Goal: Information Seeking & Learning: Learn about a topic

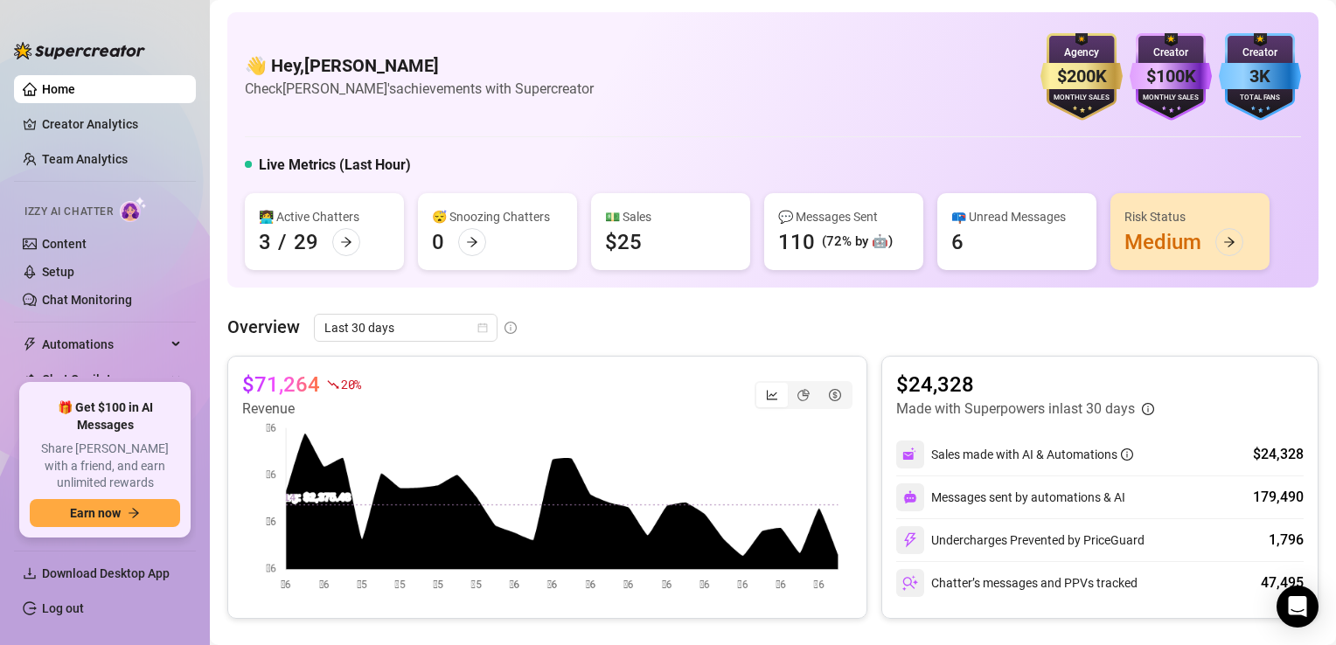
scroll to position [47, 0]
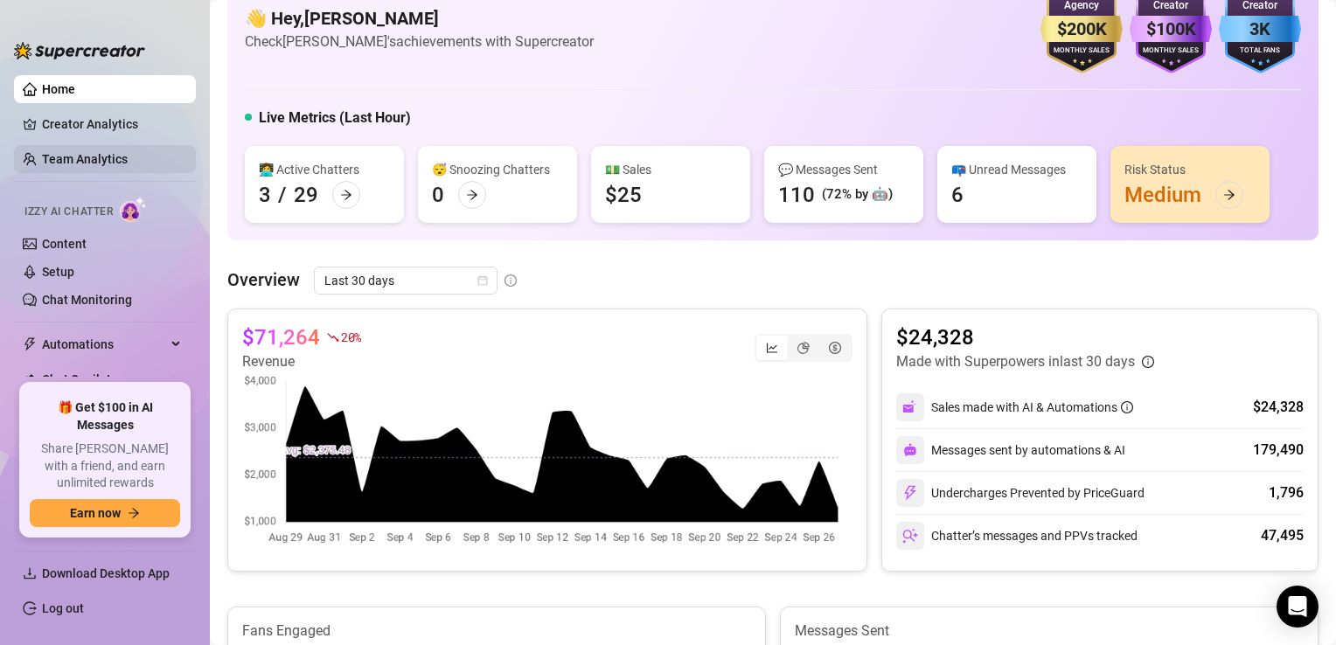
click at [79, 166] on link "Team Analytics" at bounding box center [85, 159] width 86 height 14
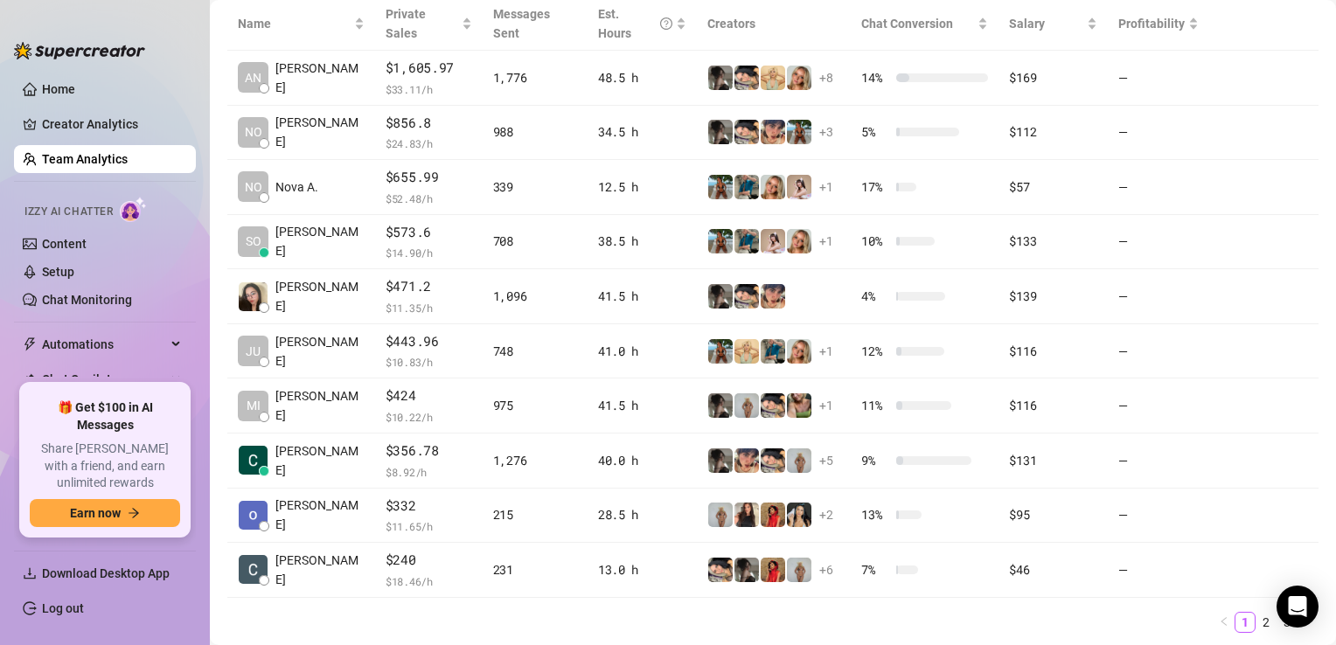
scroll to position [451, 0]
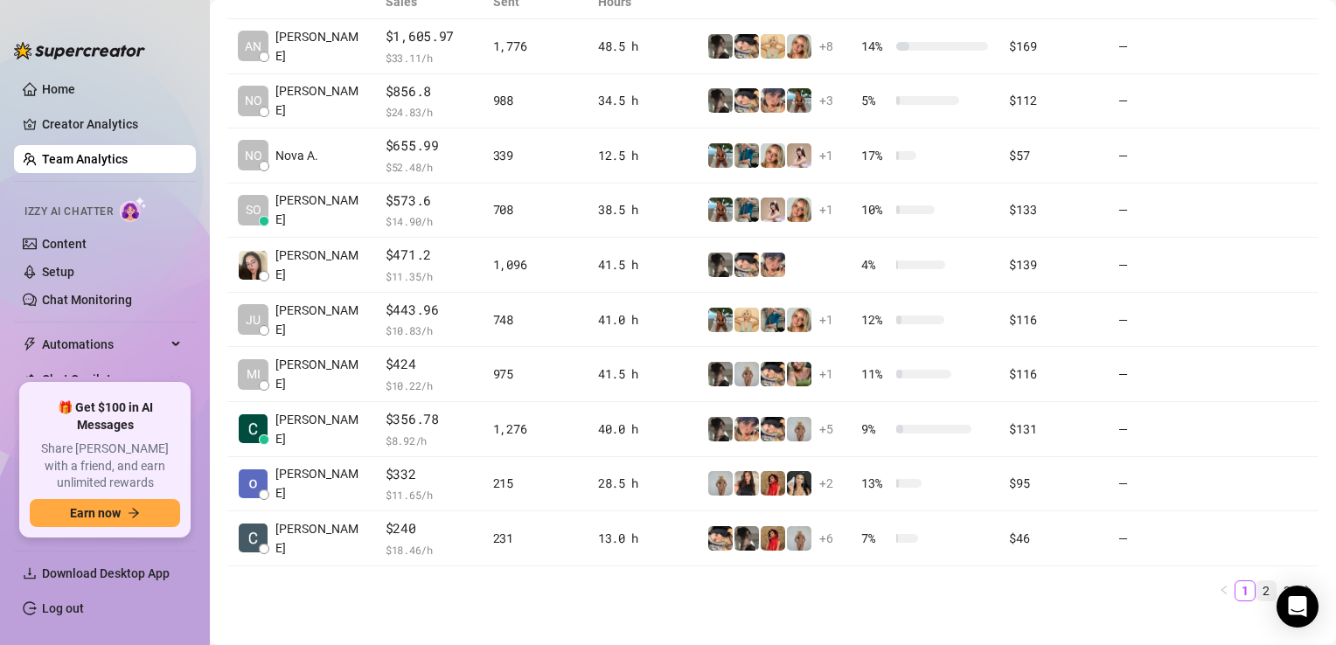
click at [1257, 581] on link "2" at bounding box center [1266, 590] width 19 height 19
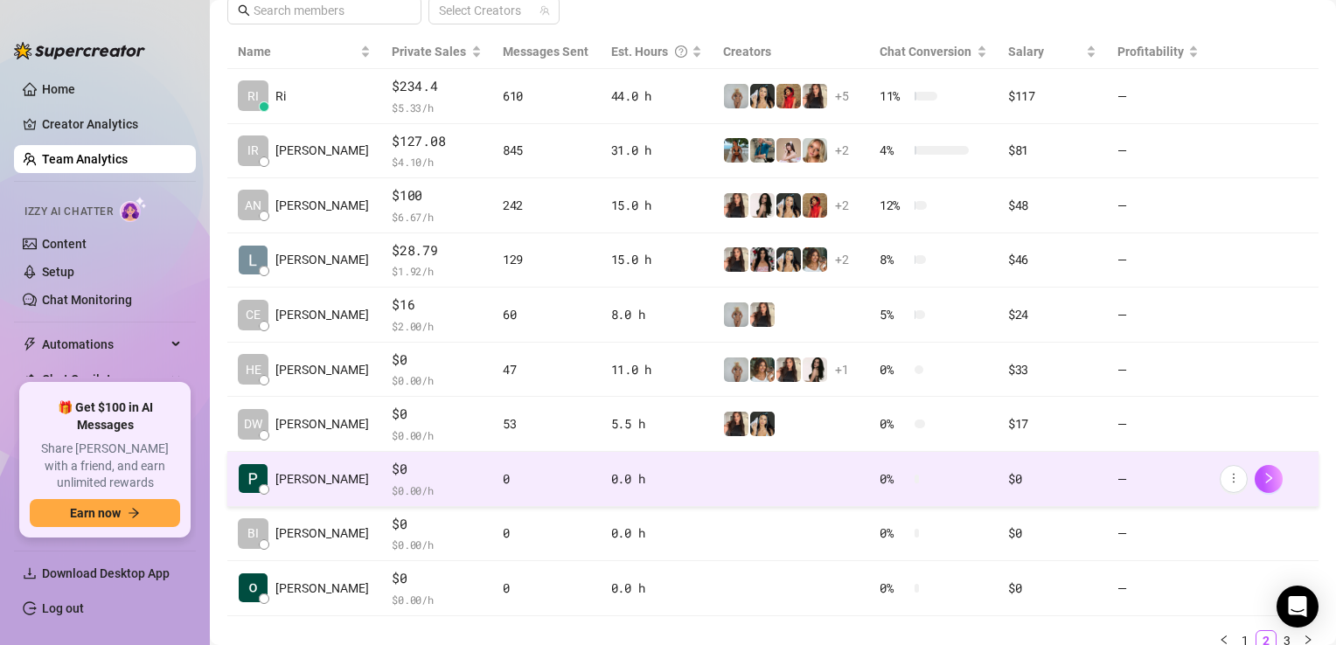
scroll to position [385, 0]
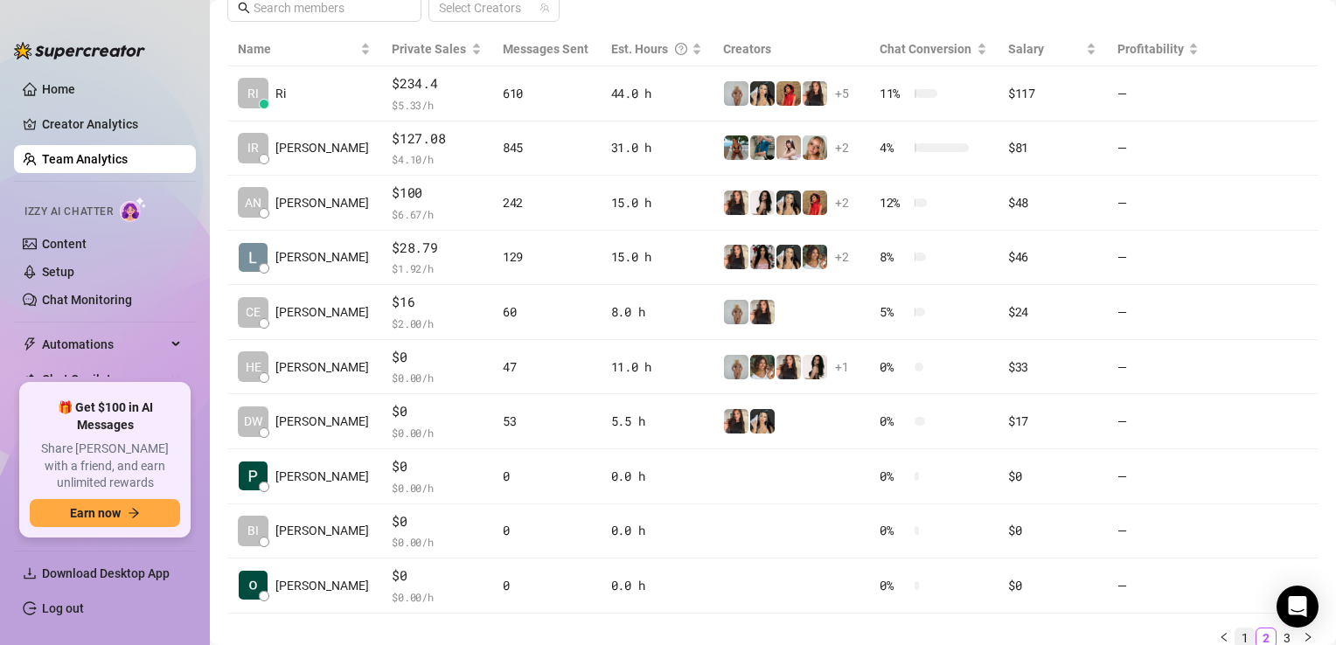
click at [1236, 637] on link "1" at bounding box center [1245, 638] width 19 height 19
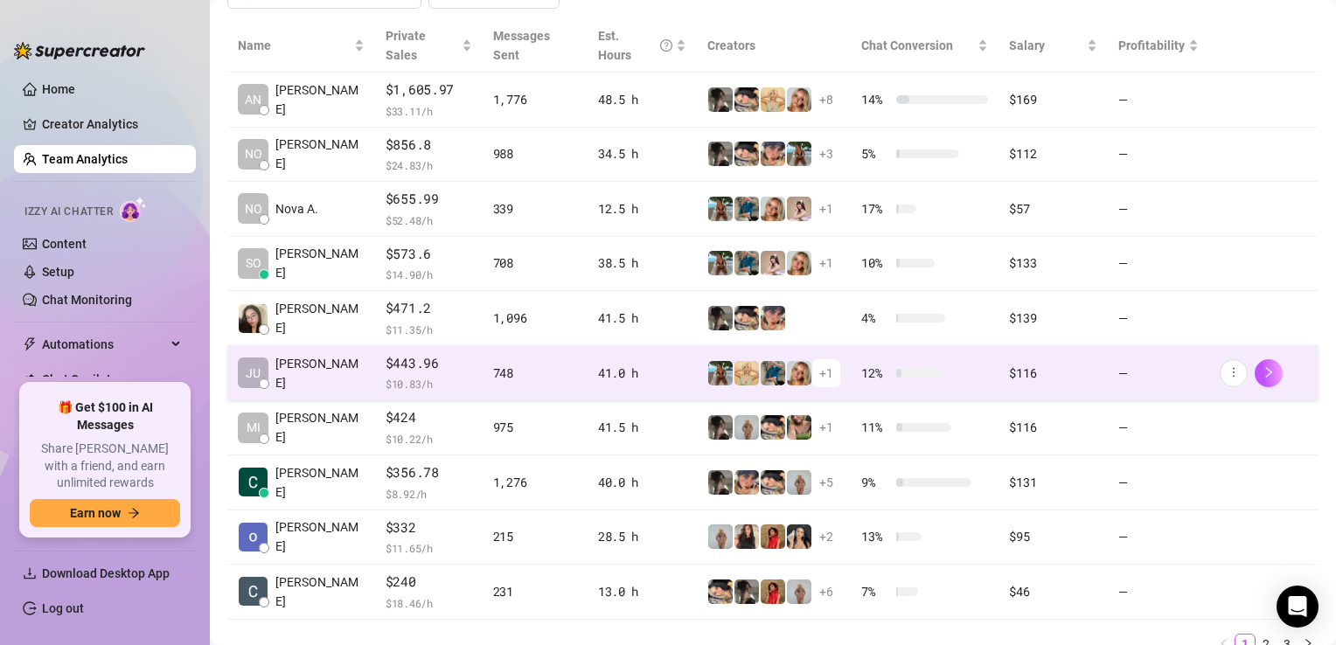
scroll to position [451, 0]
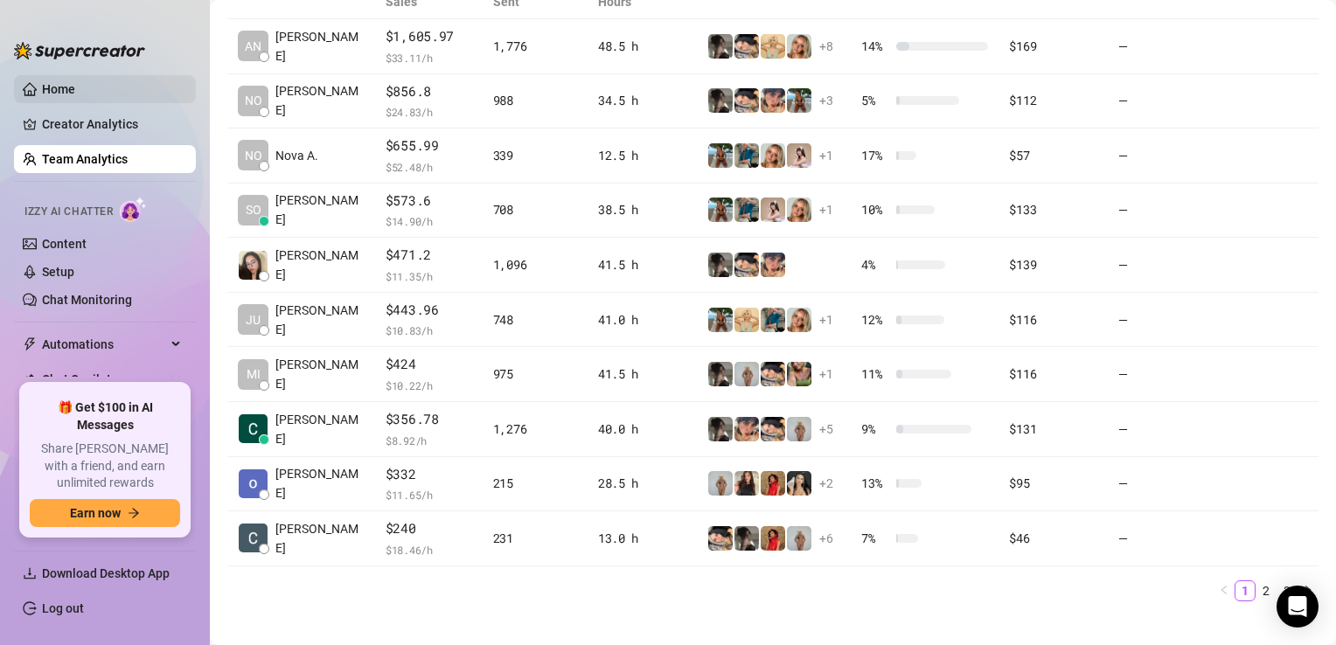
click at [75, 96] on link "Home" at bounding box center [58, 89] width 33 height 14
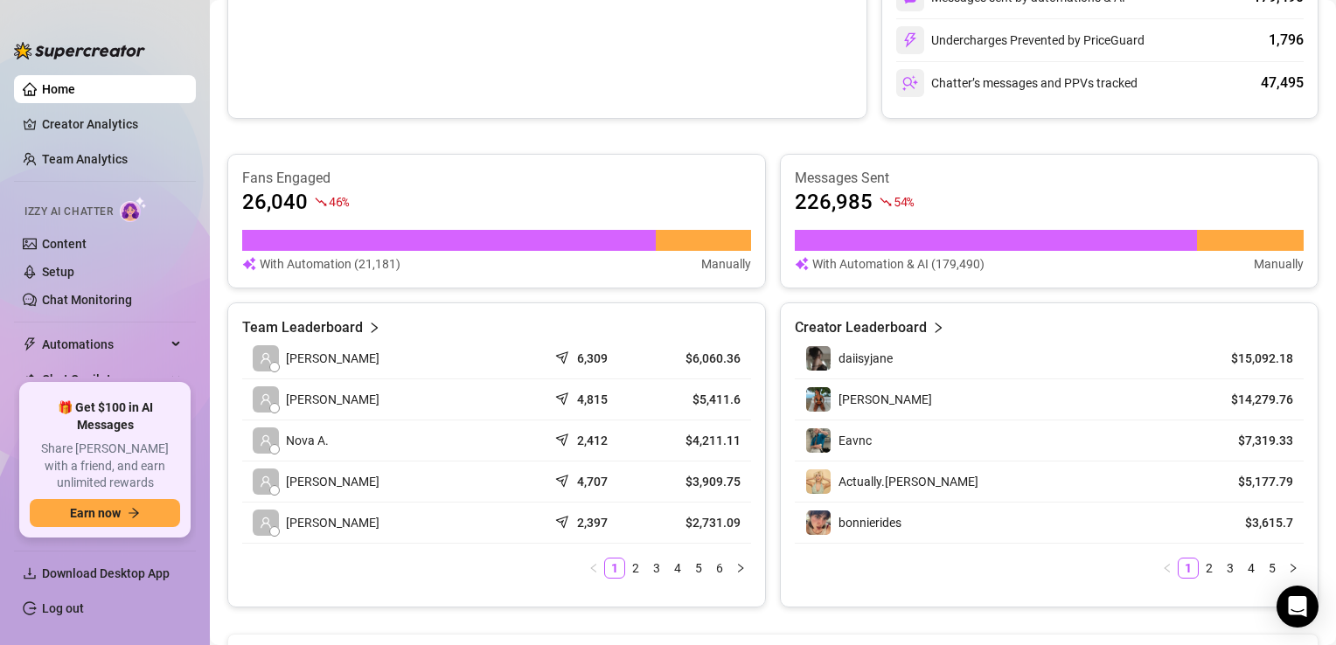
scroll to position [500, 0]
click at [628, 569] on link "2" at bounding box center [635, 568] width 19 height 19
click at [647, 568] on link "3" at bounding box center [656, 568] width 19 height 19
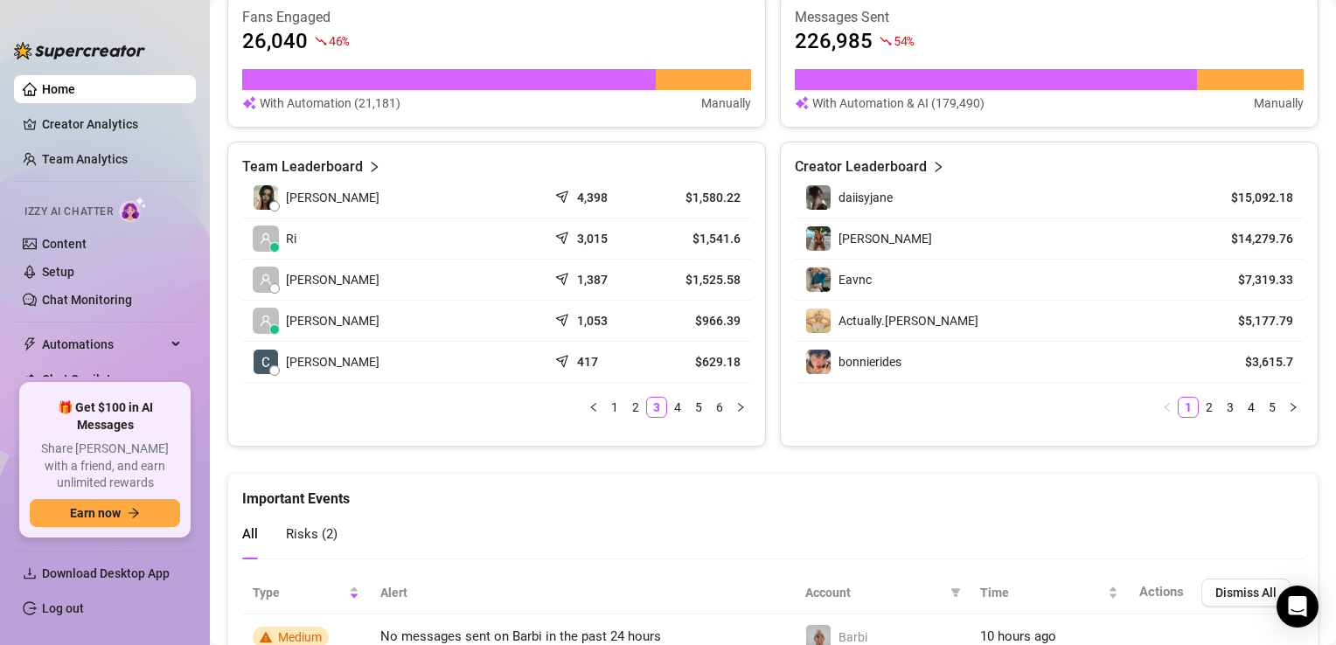
scroll to position [661, 0]
click at [626, 400] on link "2" at bounding box center [635, 407] width 19 height 19
click at [605, 407] on link "1" at bounding box center [614, 407] width 19 height 19
click at [651, 405] on link "3" at bounding box center [656, 407] width 19 height 19
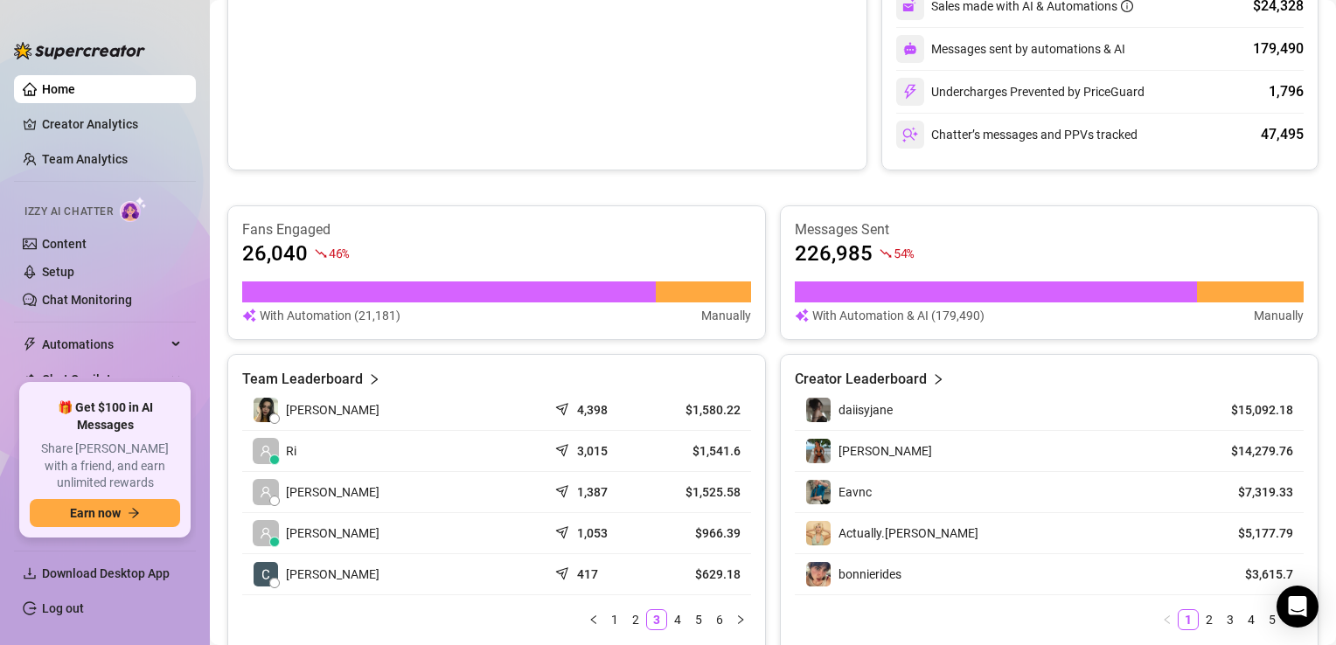
scroll to position [563, 0]
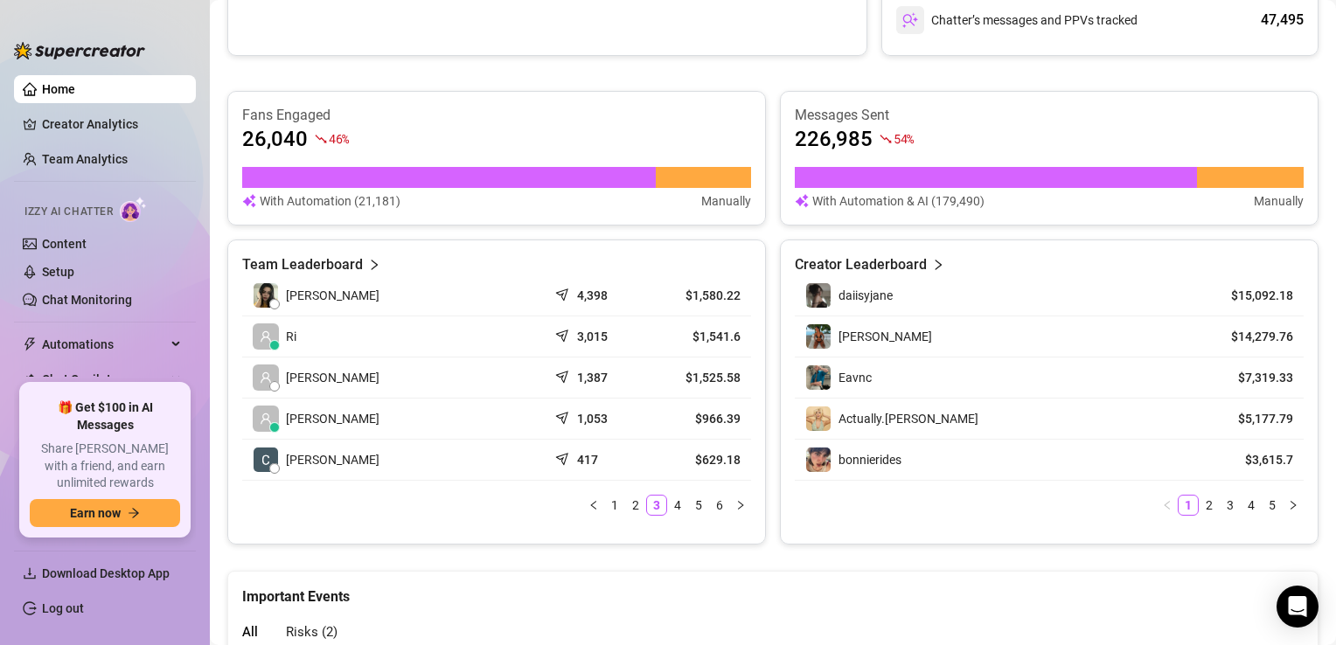
click at [328, 327] on td "Ri" at bounding box center [394, 337] width 305 height 41
click at [63, 238] on link "Content" at bounding box center [64, 244] width 45 height 14
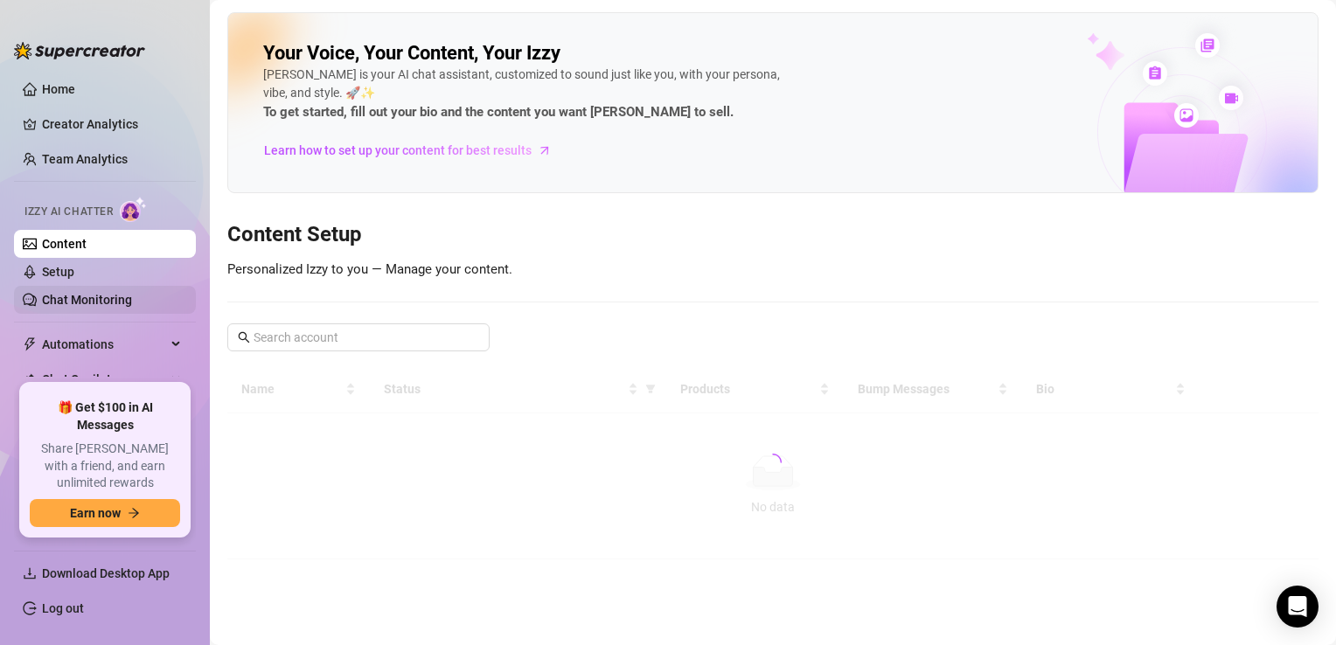
click at [81, 303] on link "Chat Monitoring" at bounding box center [87, 300] width 90 height 14
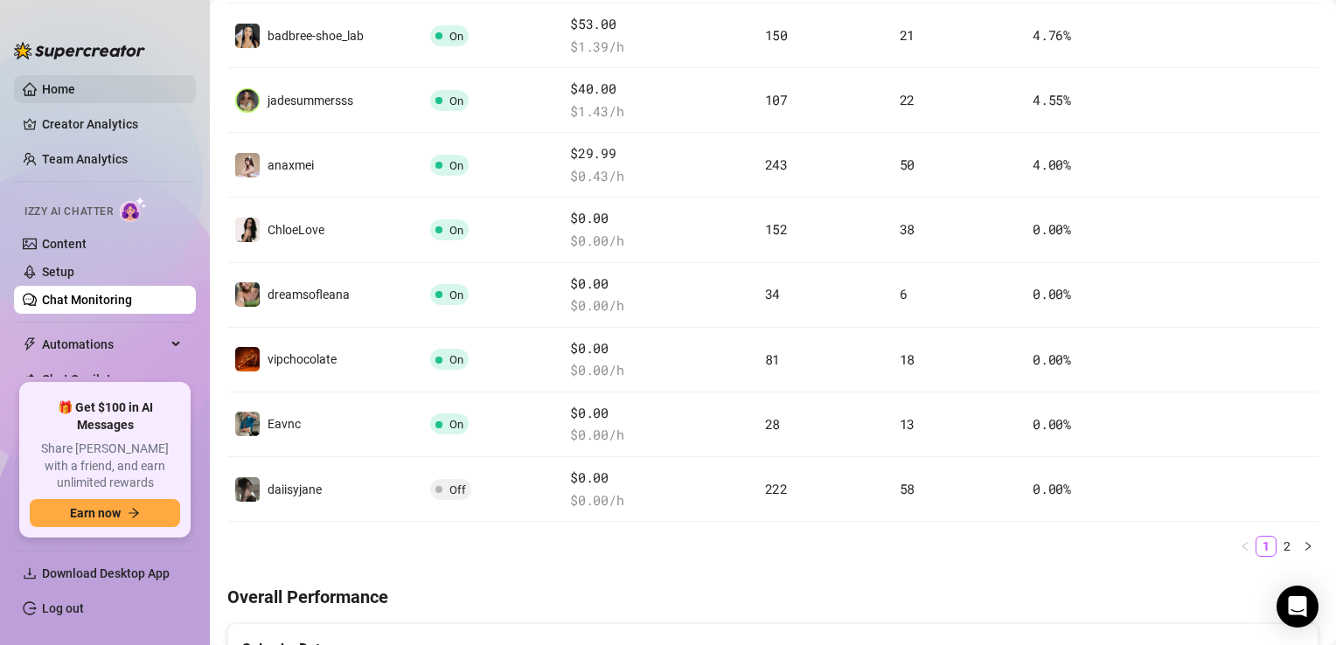
click at [75, 96] on link "Home" at bounding box center [58, 89] width 33 height 14
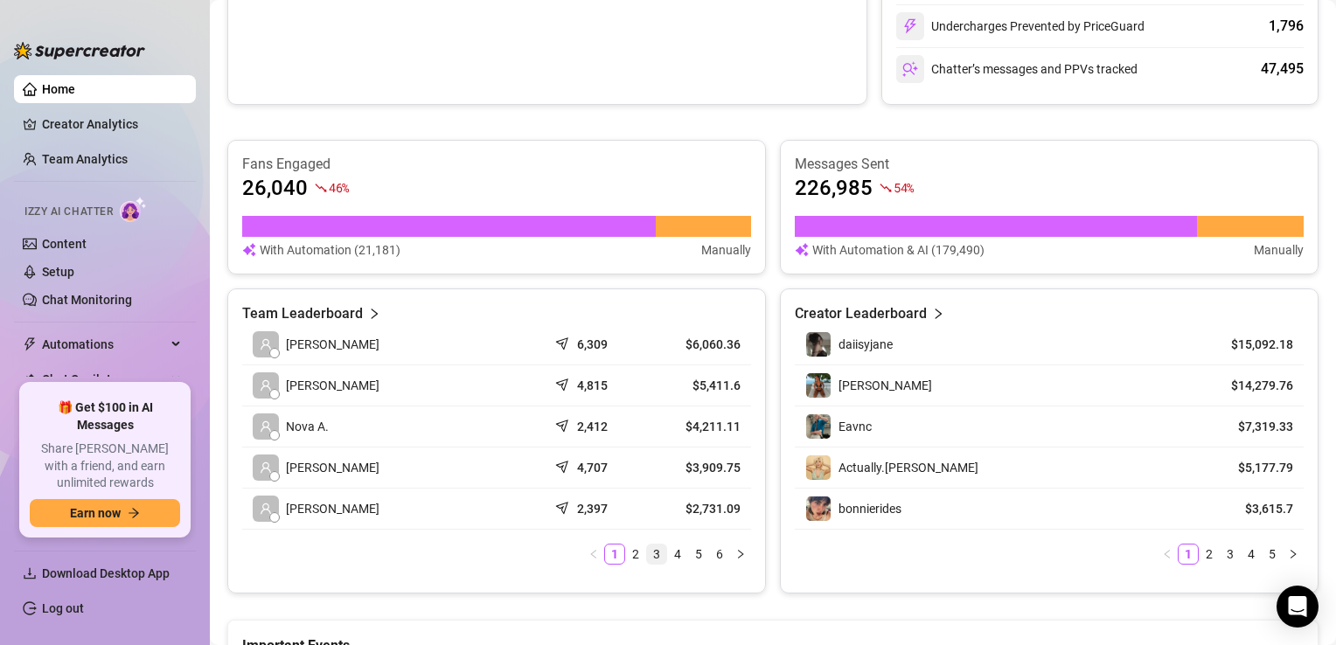
click at [648, 547] on link "3" at bounding box center [656, 554] width 19 height 19
click at [413, 384] on td "Ri" at bounding box center [394, 386] width 305 height 41
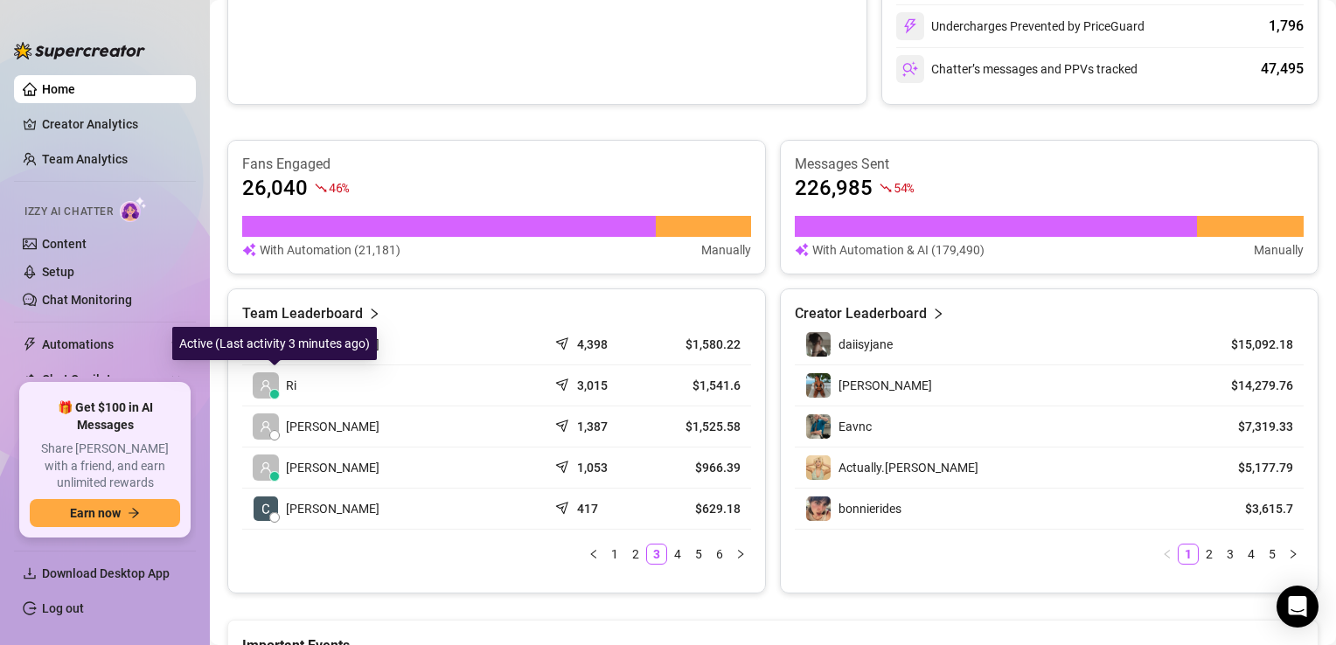
click at [290, 384] on span "Ri" at bounding box center [291, 385] width 10 height 19
click at [260, 382] on icon "user" at bounding box center [266, 385] width 12 height 12
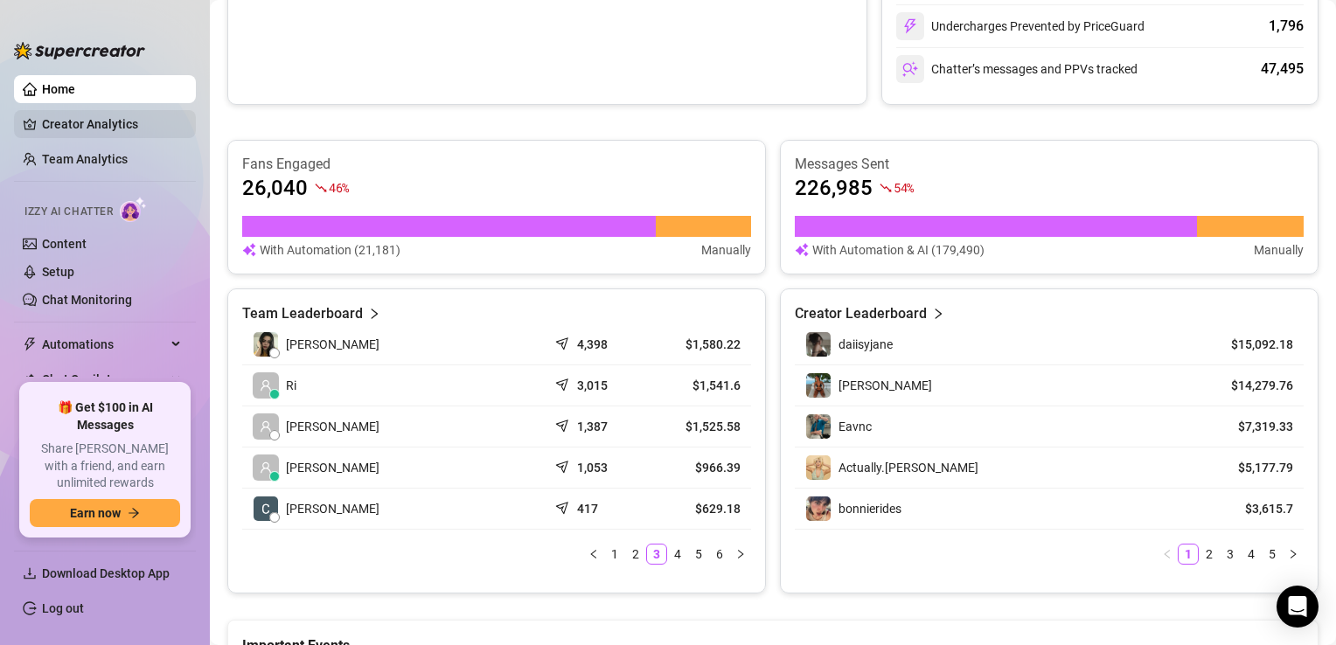
click at [81, 122] on link "Creator Analytics" at bounding box center [112, 124] width 140 height 28
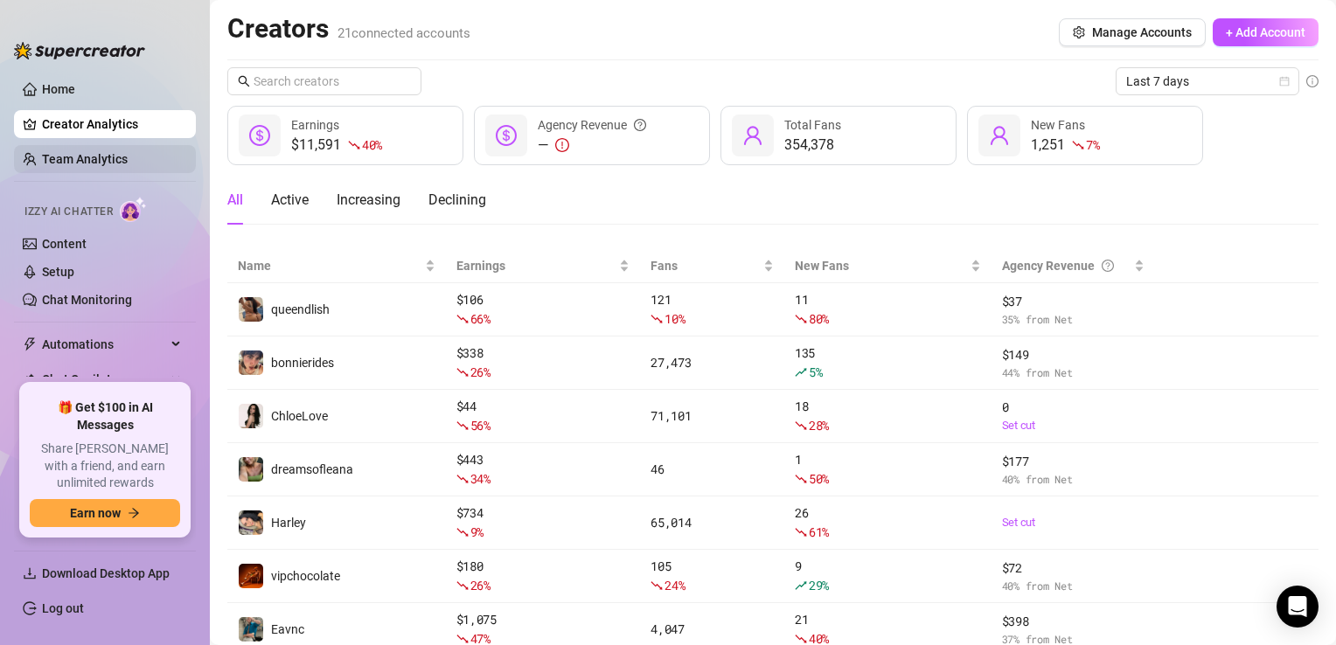
click at [121, 155] on link "Team Analytics" at bounding box center [85, 159] width 86 height 14
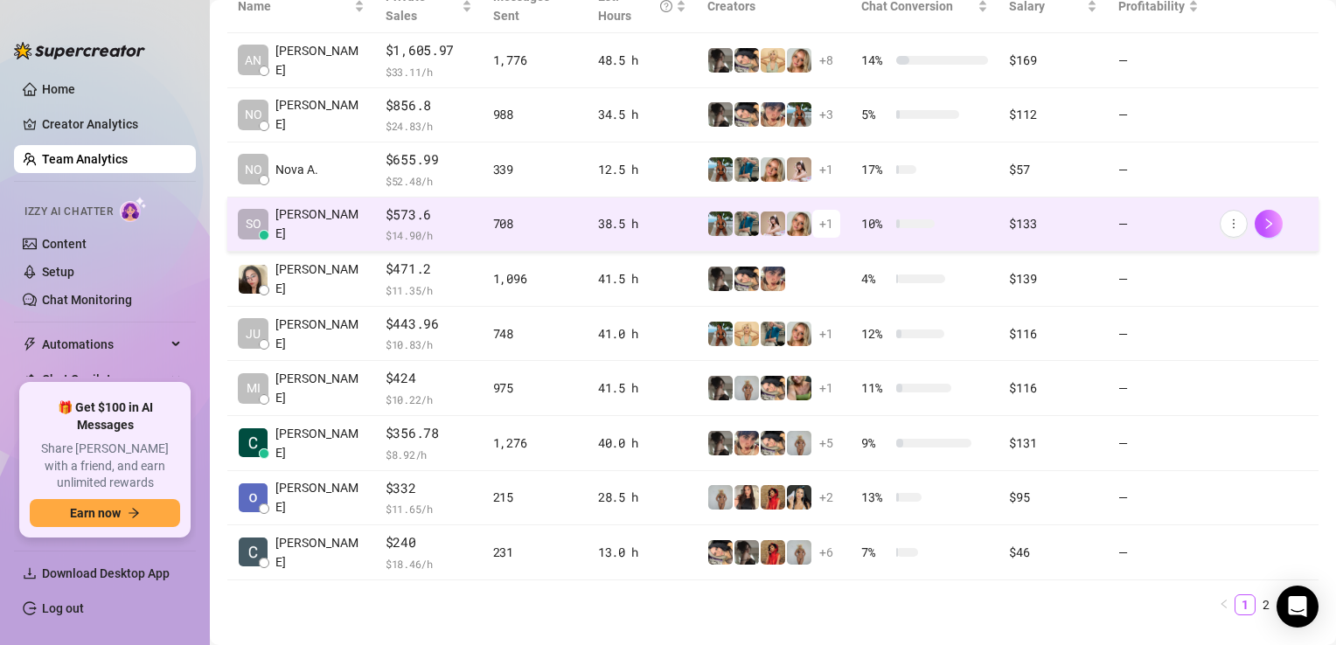
scroll to position [451, 0]
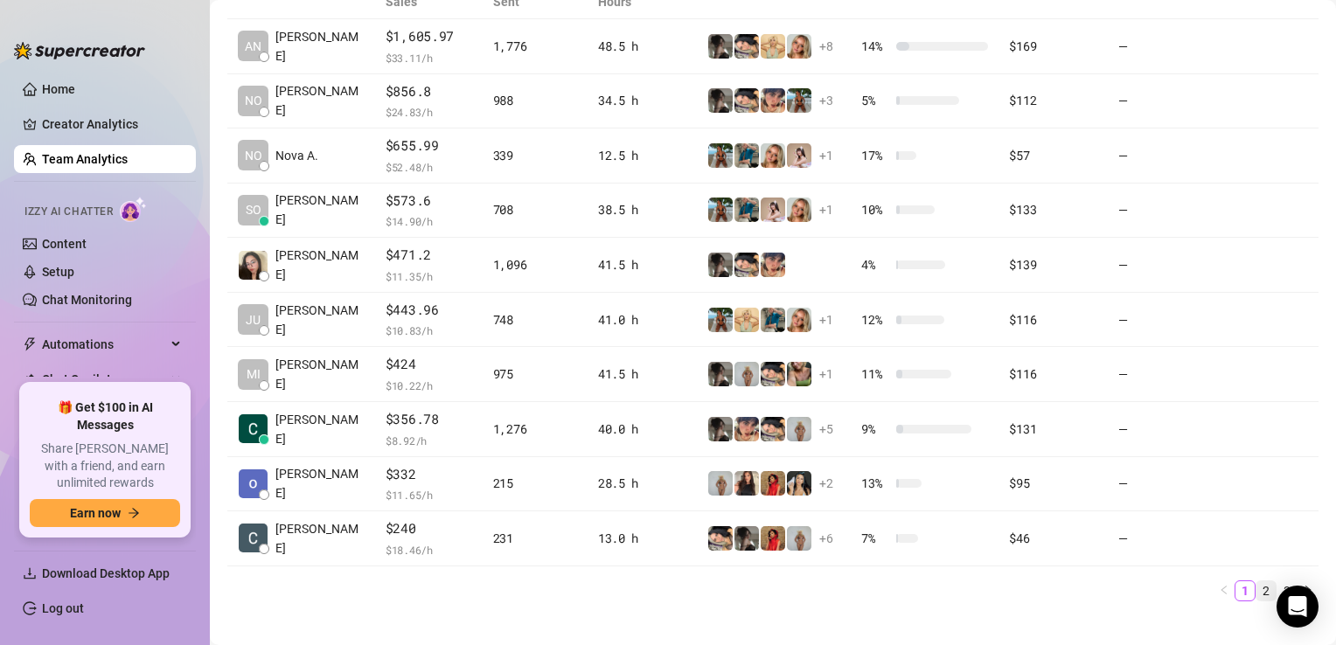
click at [1261, 581] on link "2" at bounding box center [1266, 590] width 19 height 19
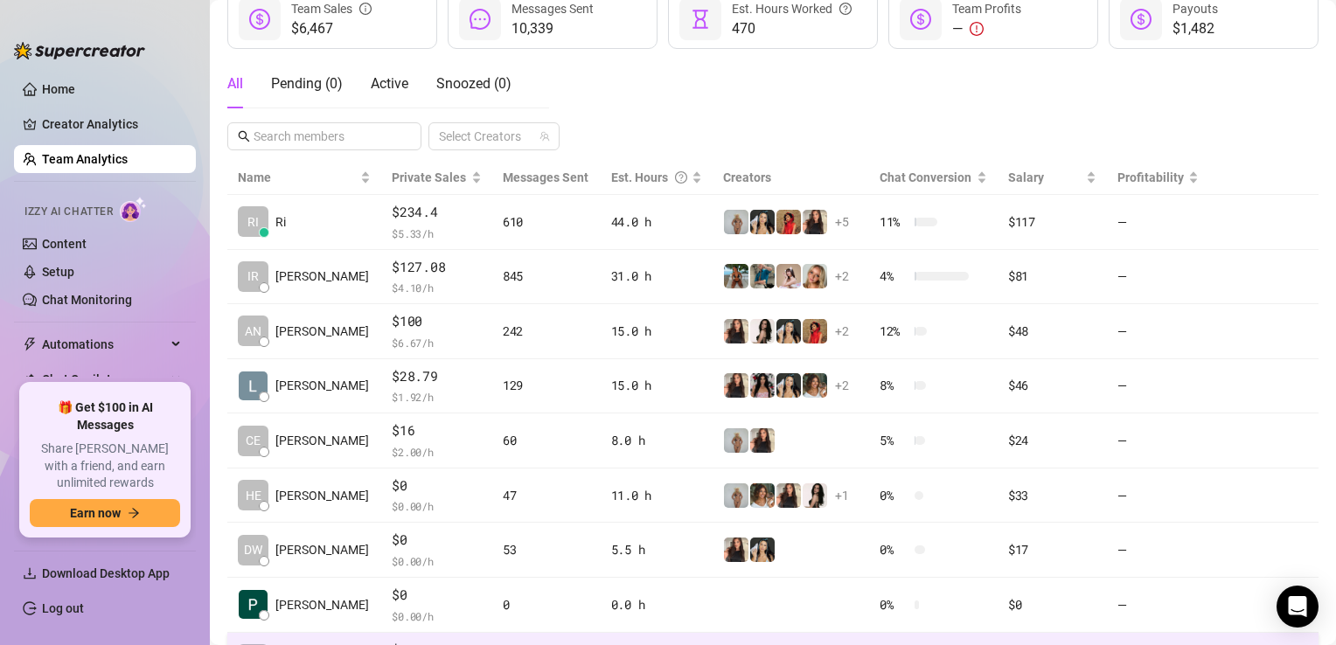
scroll to position [255, 0]
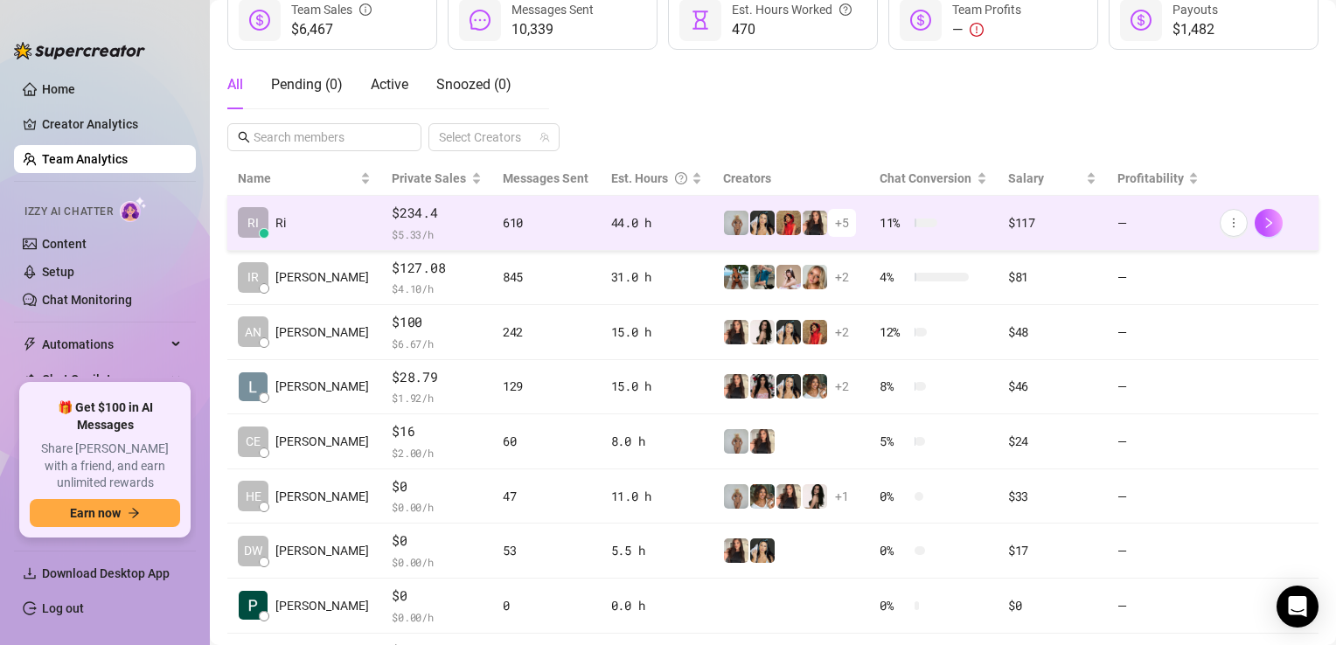
click at [349, 207] on td "RI Ri" at bounding box center [304, 223] width 154 height 55
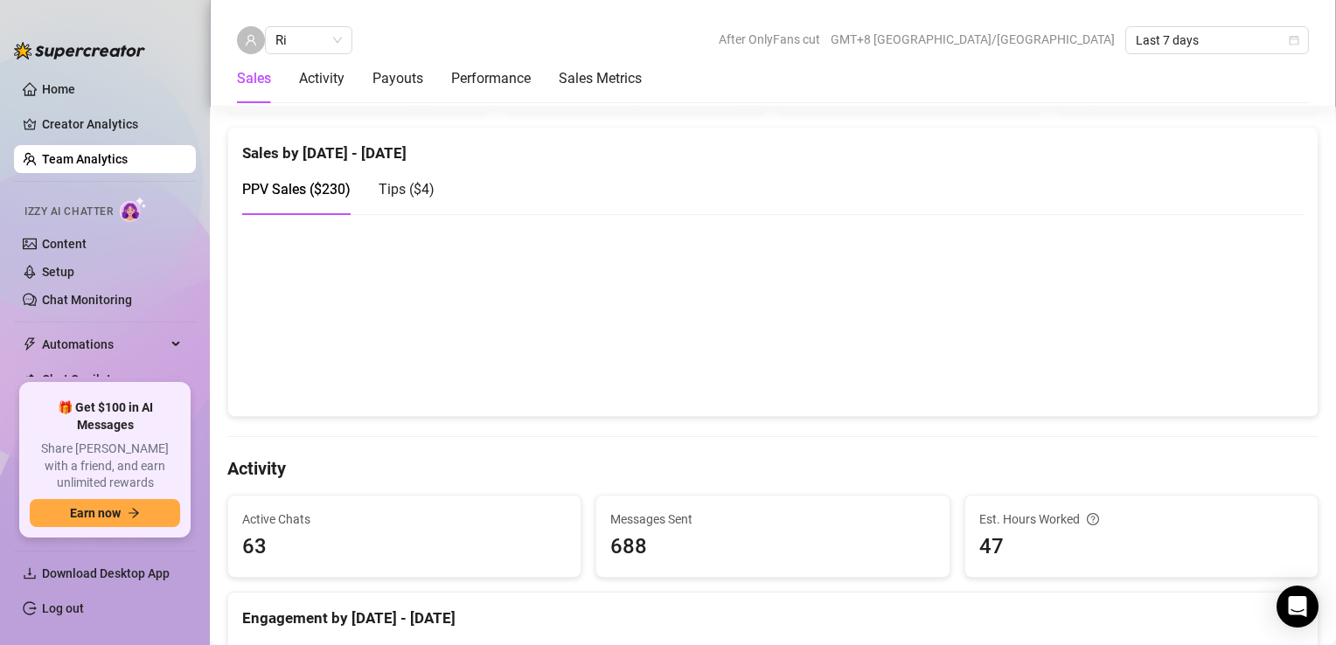
scroll to position [353, 0]
